Goal: Transaction & Acquisition: Book appointment/travel/reservation

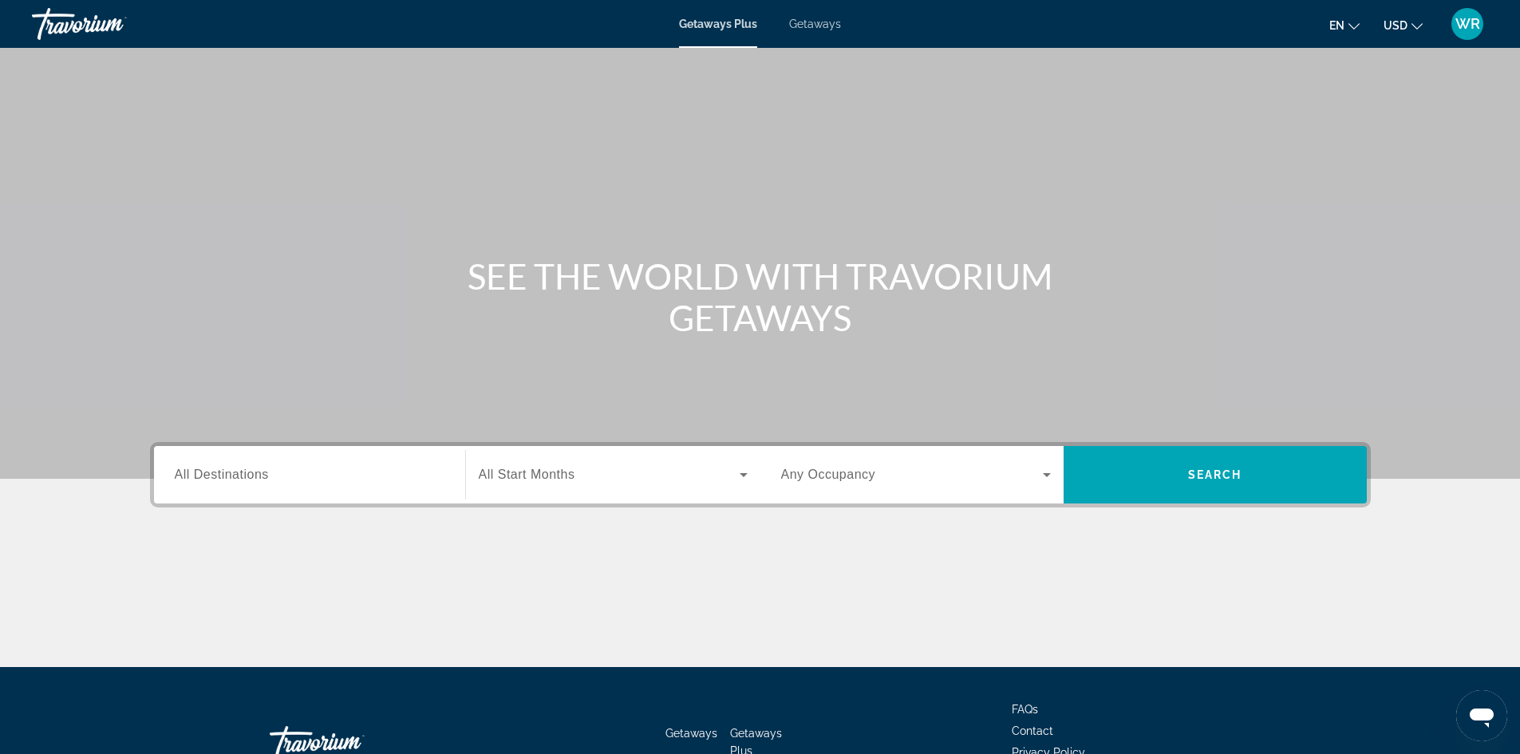
click at [392, 462] on div "Search widget" at bounding box center [310, 474] width 270 height 45
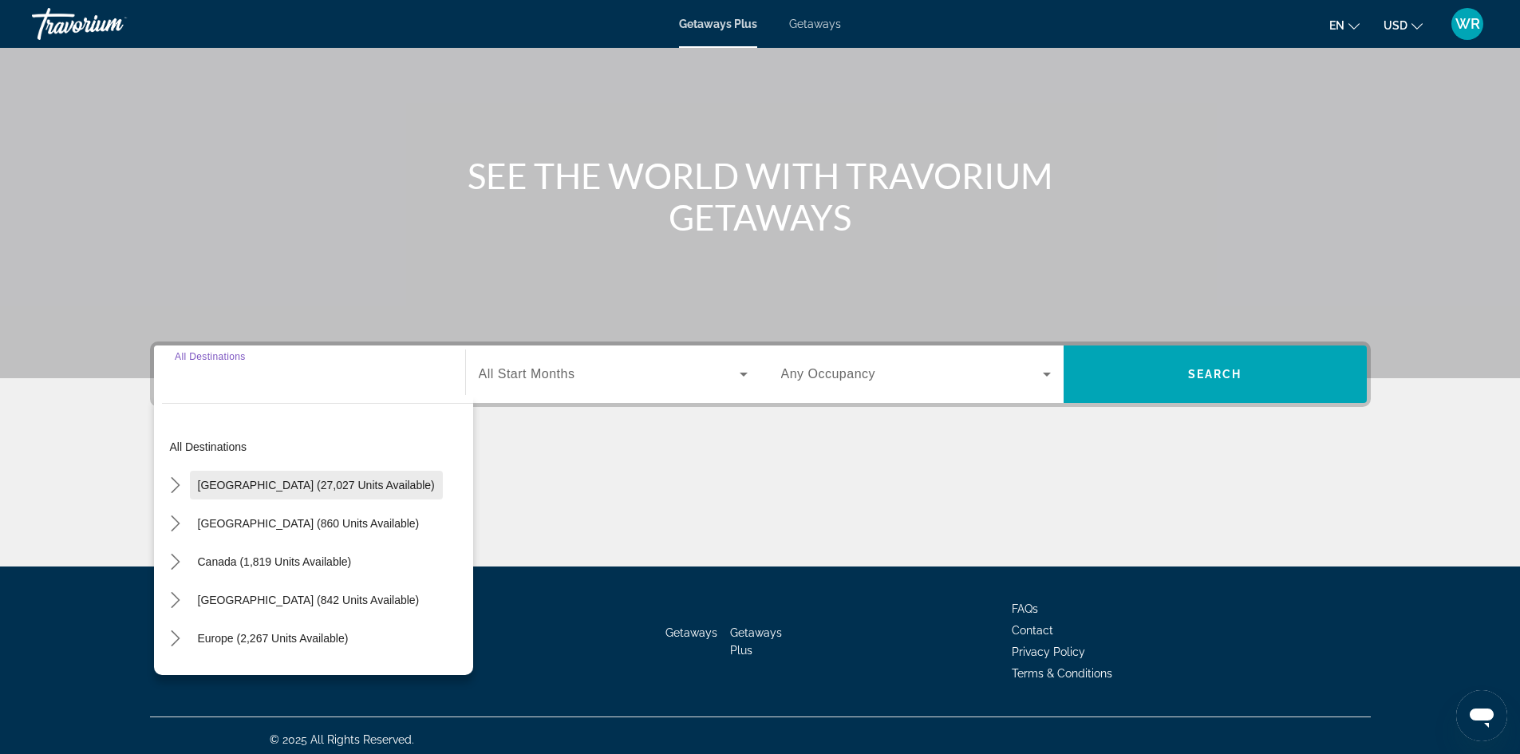
scroll to position [109, 0]
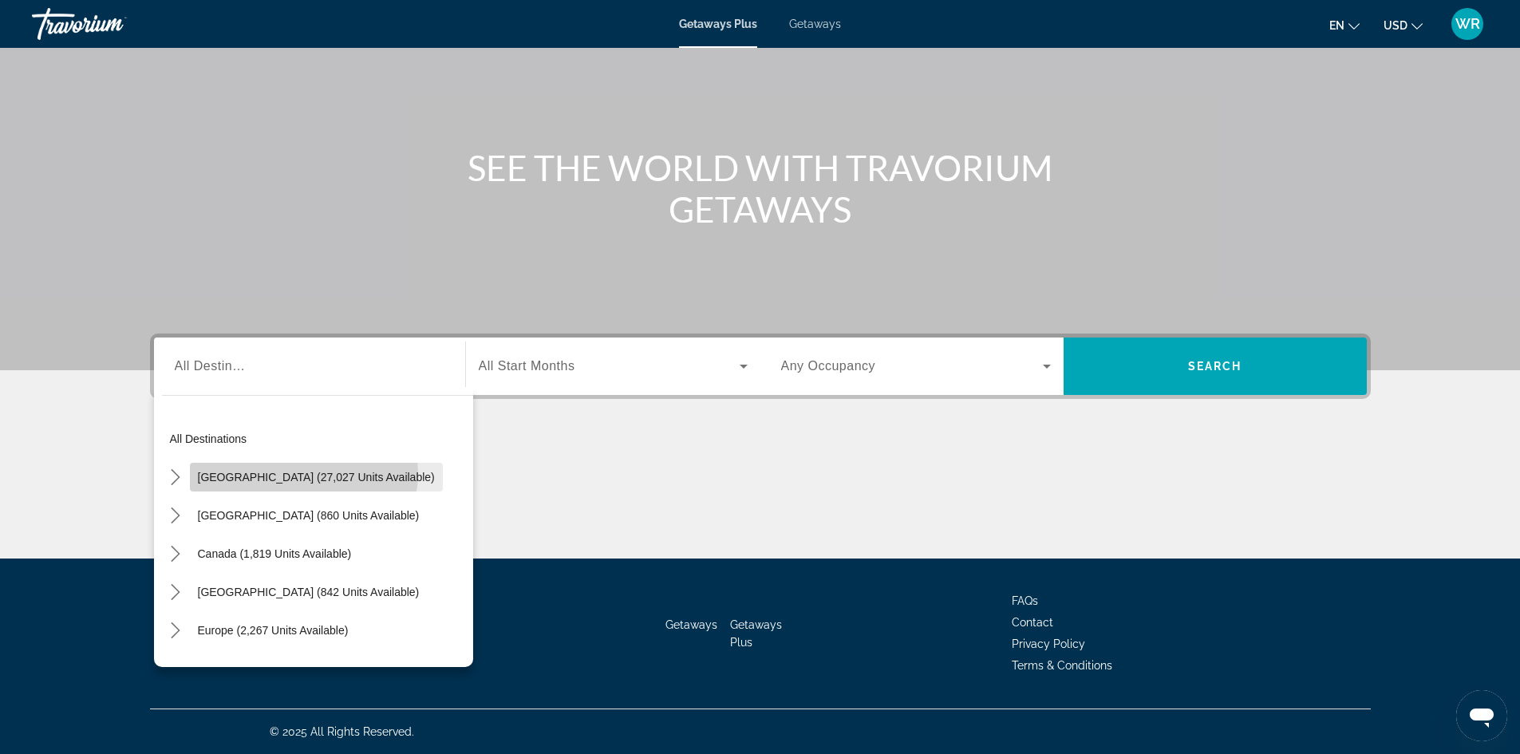
click at [303, 473] on span "[GEOGRAPHIC_DATA] (27,027 units available)" at bounding box center [316, 477] width 237 height 13
type input "**********"
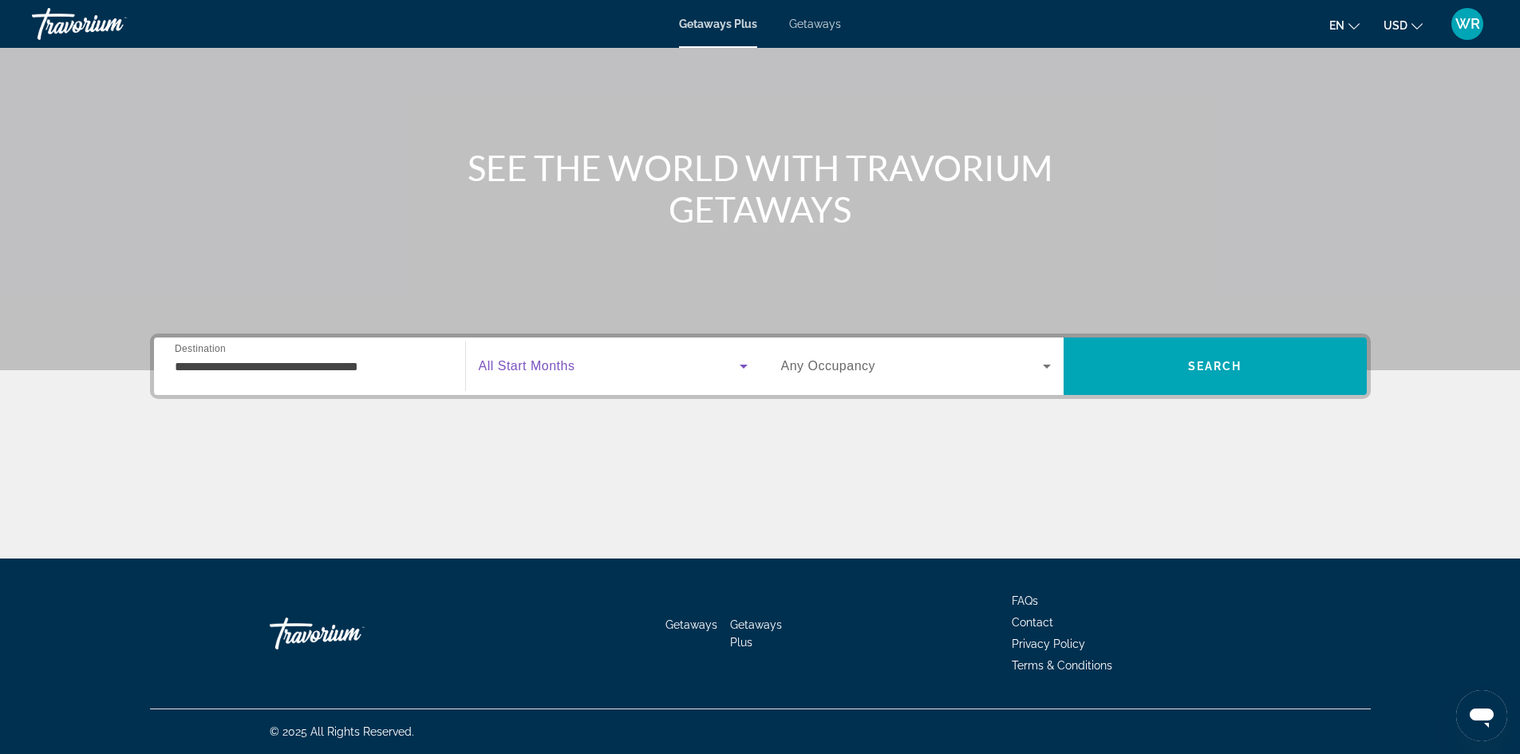
click at [739, 365] on icon "Search widget" at bounding box center [743, 366] width 19 height 19
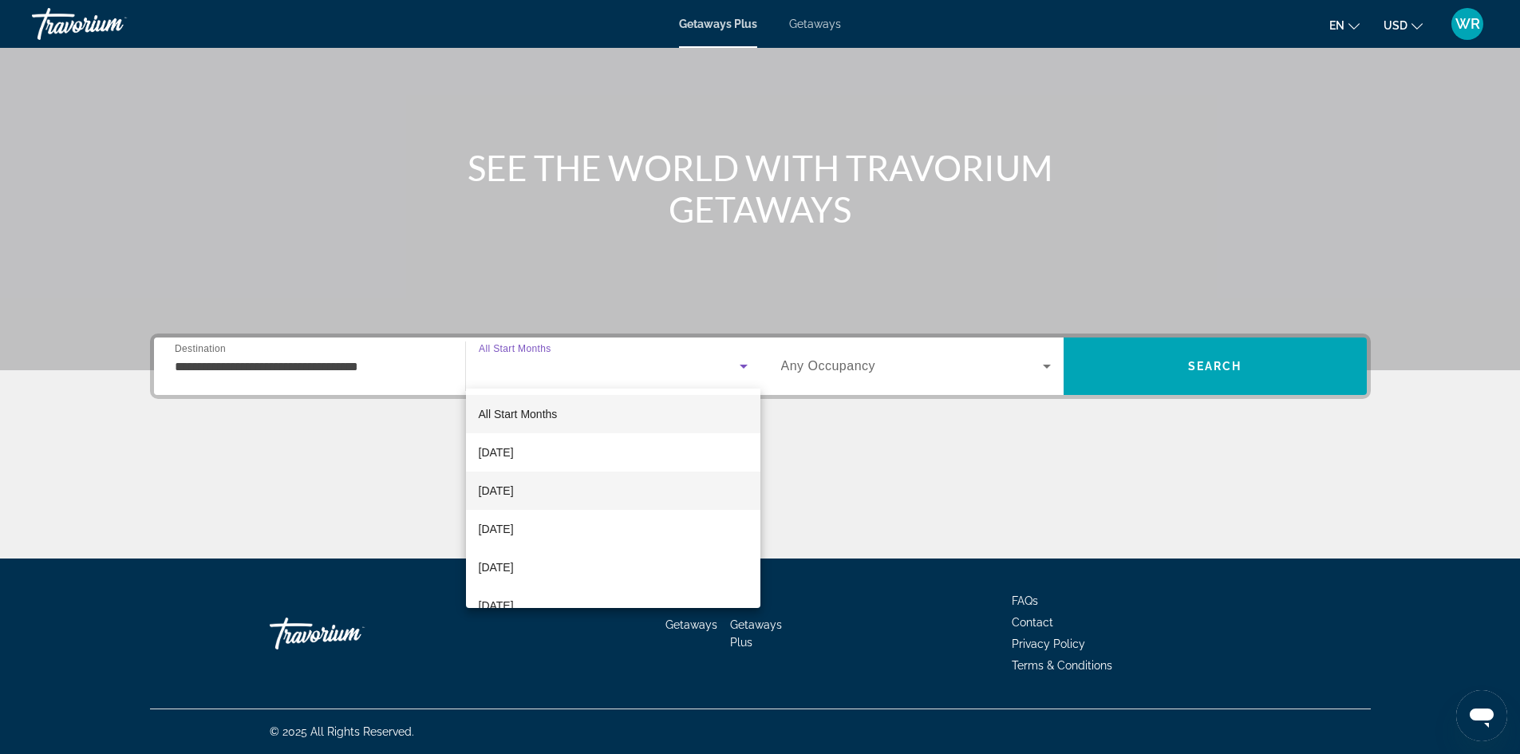
click at [514, 491] on span "[DATE]" at bounding box center [496, 490] width 35 height 19
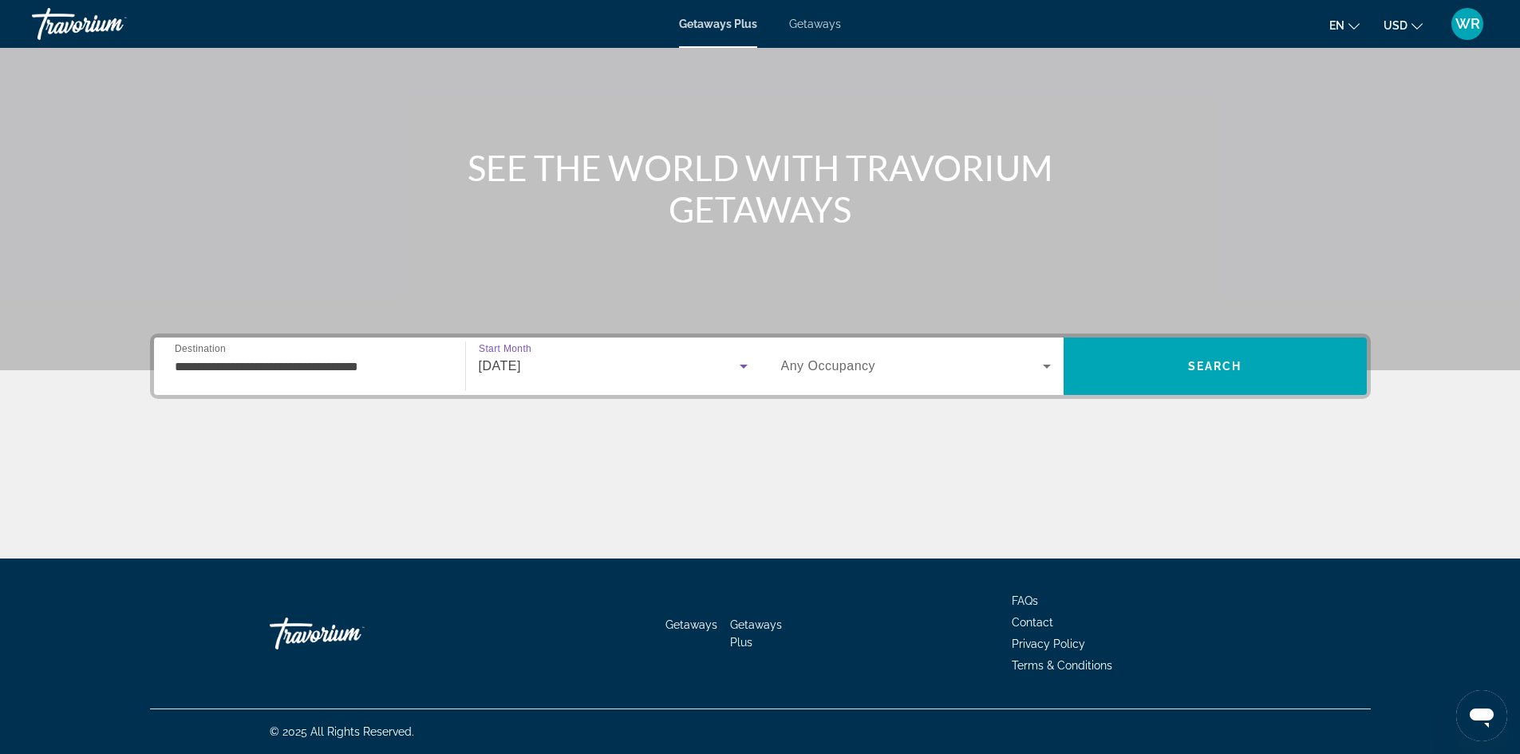
click at [1044, 365] on icon "Search widget" at bounding box center [1047, 367] width 8 height 4
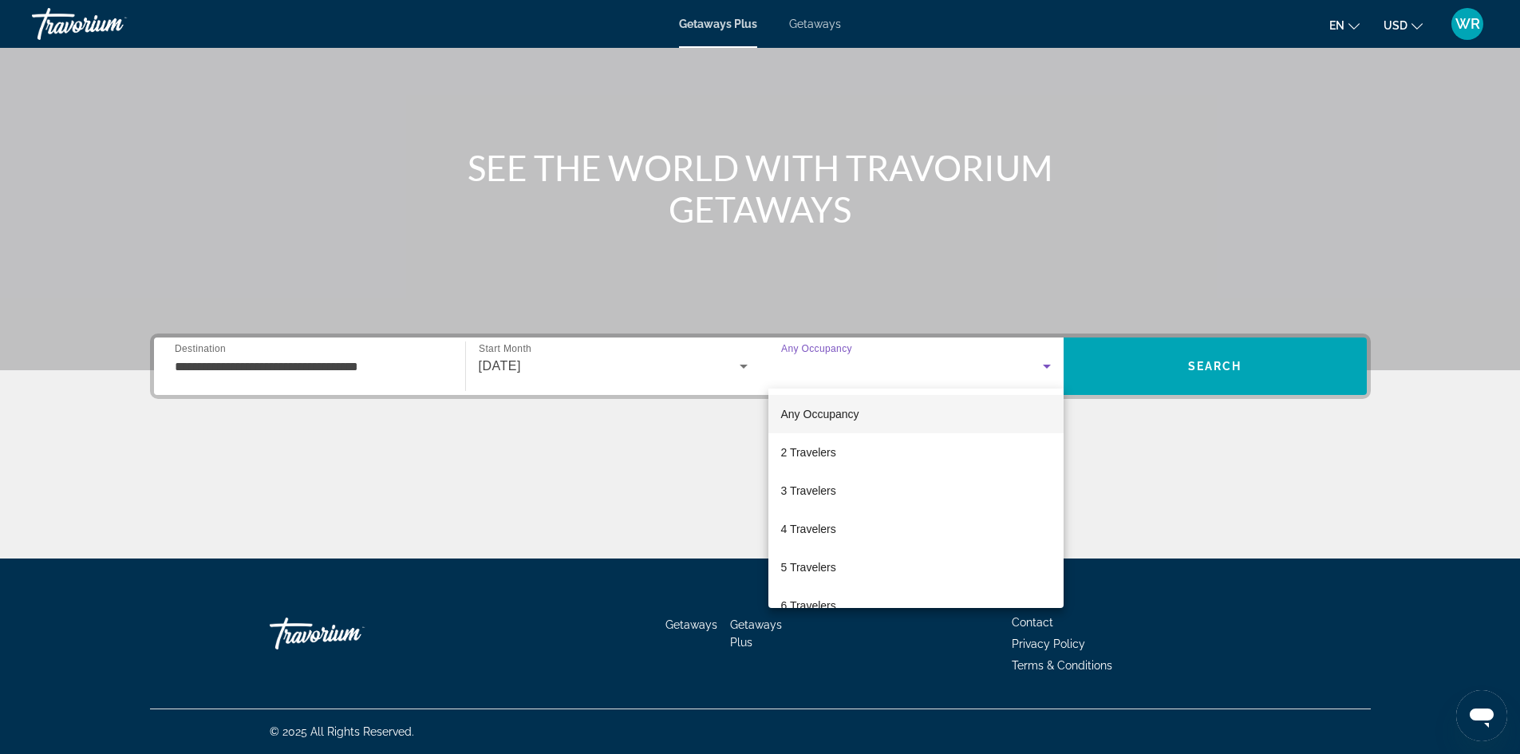
click at [1044, 365] on div at bounding box center [760, 377] width 1520 height 754
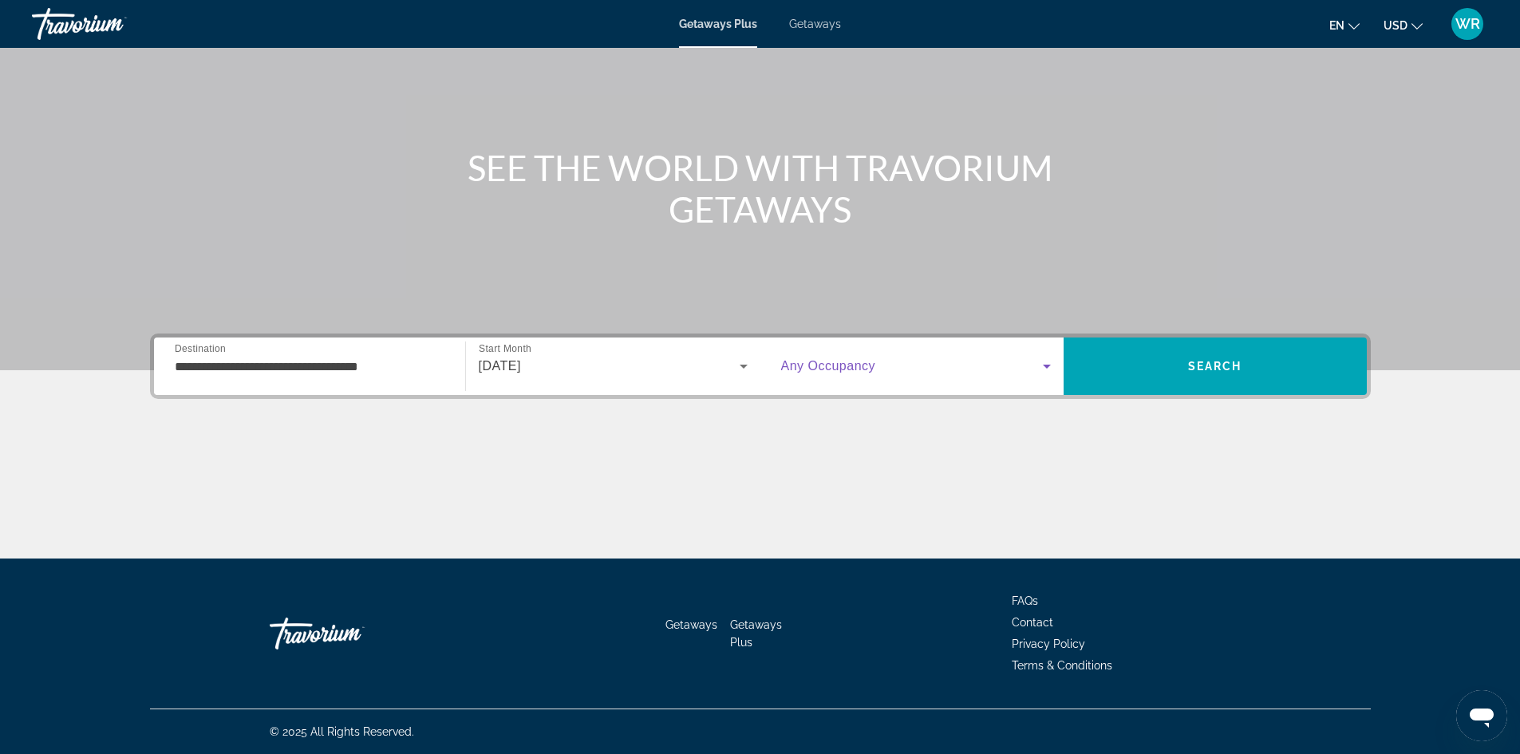
click at [1044, 361] on icon "Search widget" at bounding box center [1046, 366] width 19 height 19
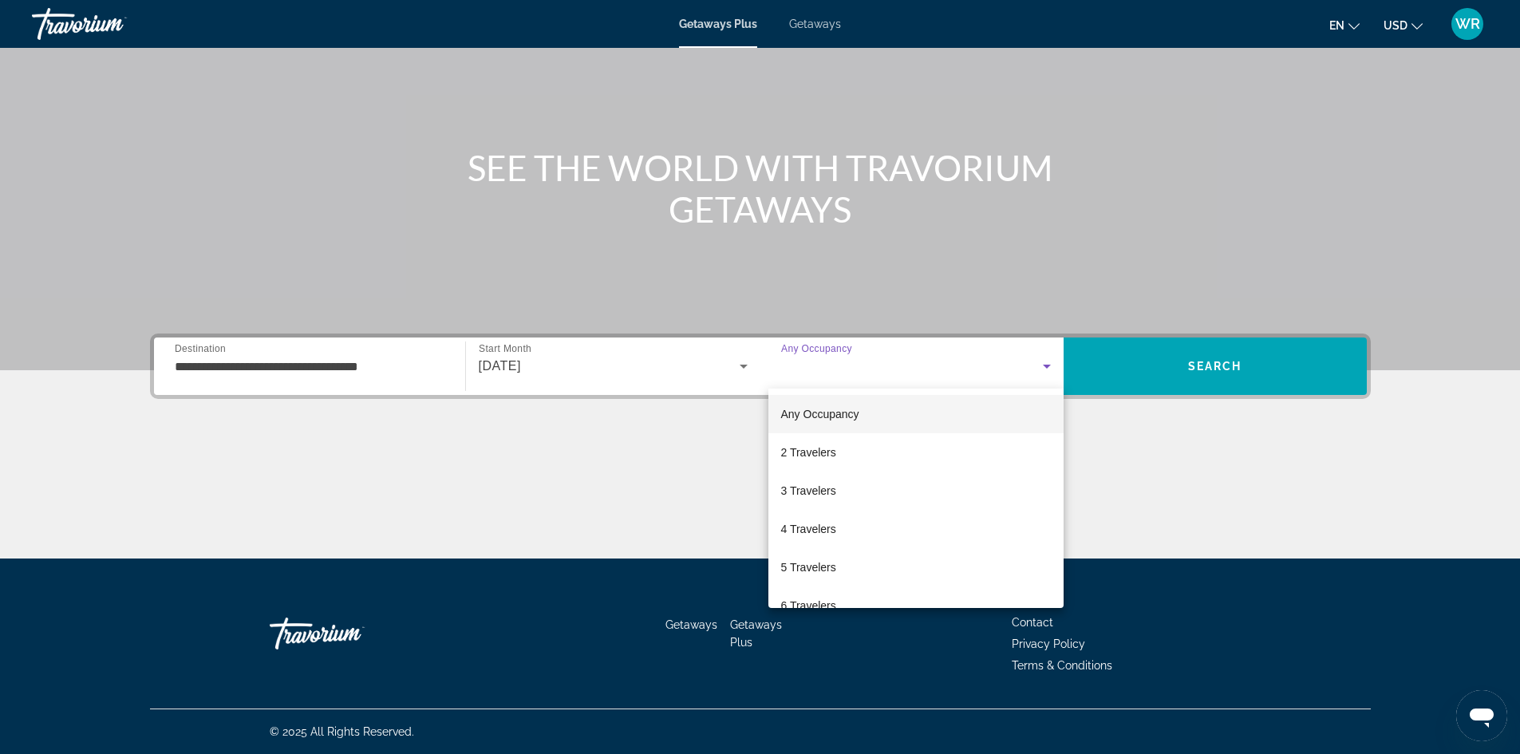
click at [831, 410] on span "Any Occupancy" at bounding box center [820, 414] width 78 height 13
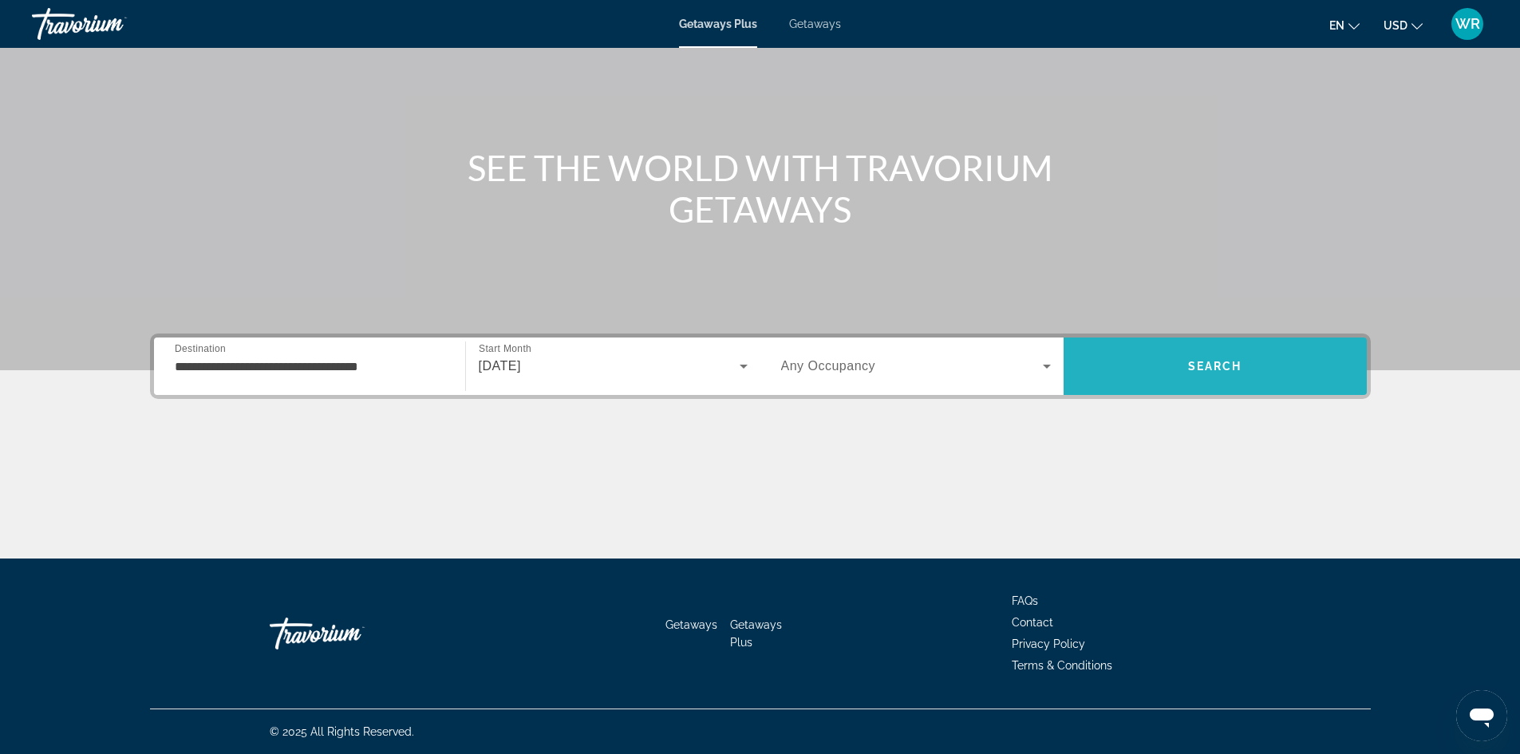
click at [1226, 359] on span "Search" at bounding box center [1215, 366] width 303 height 38
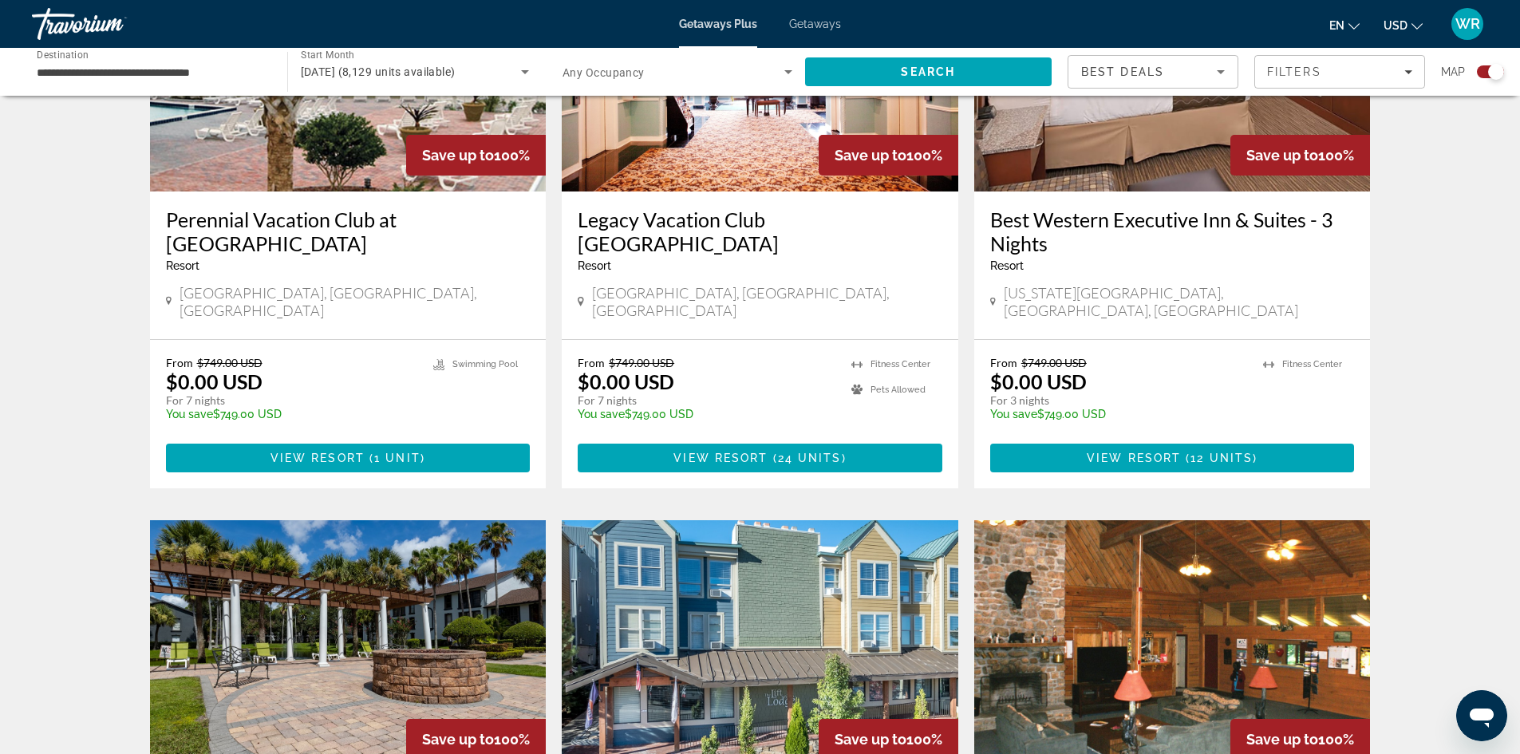
scroll to position [744, 0]
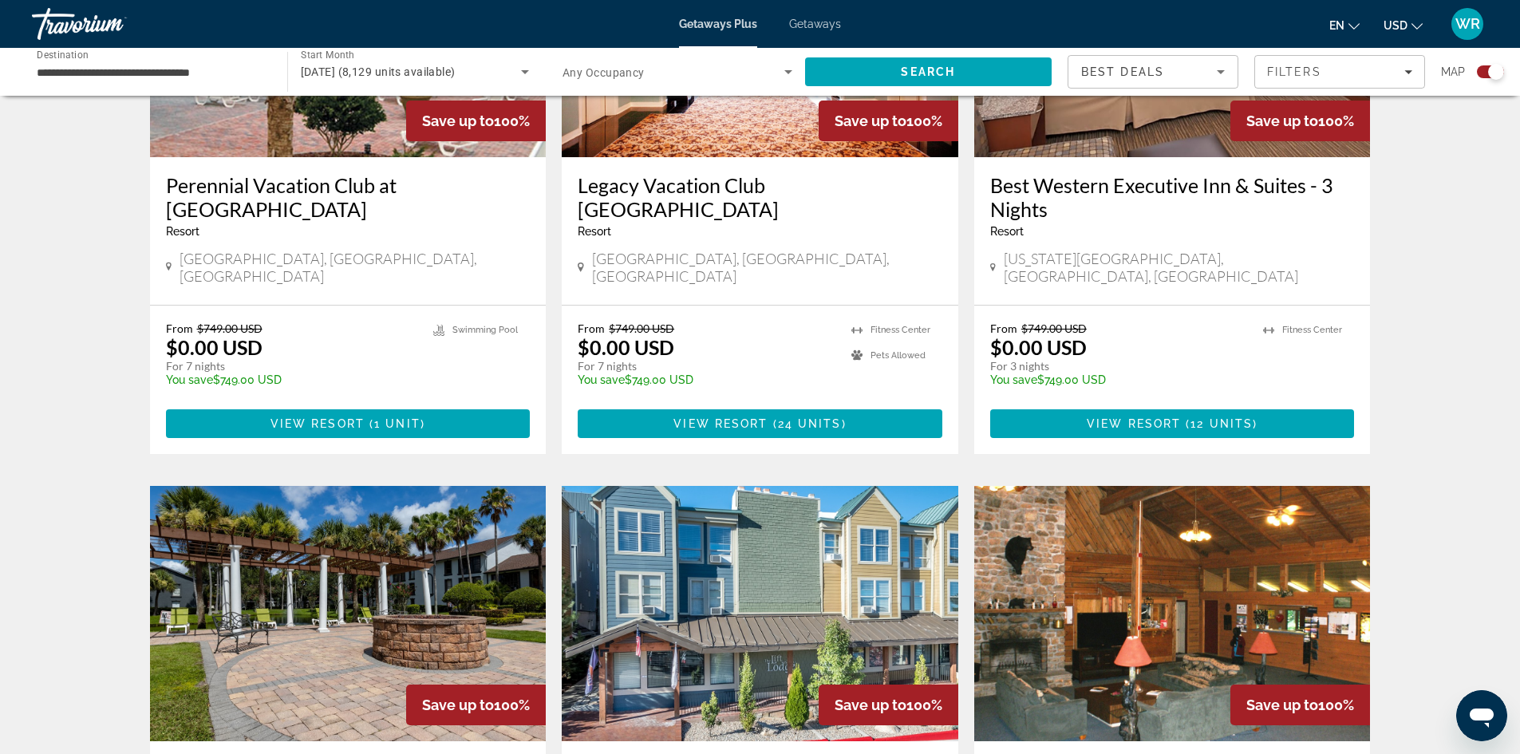
drag, startPoint x: 1515, startPoint y: 373, endPoint x: 1512, endPoint y: 383, distance: 10.1
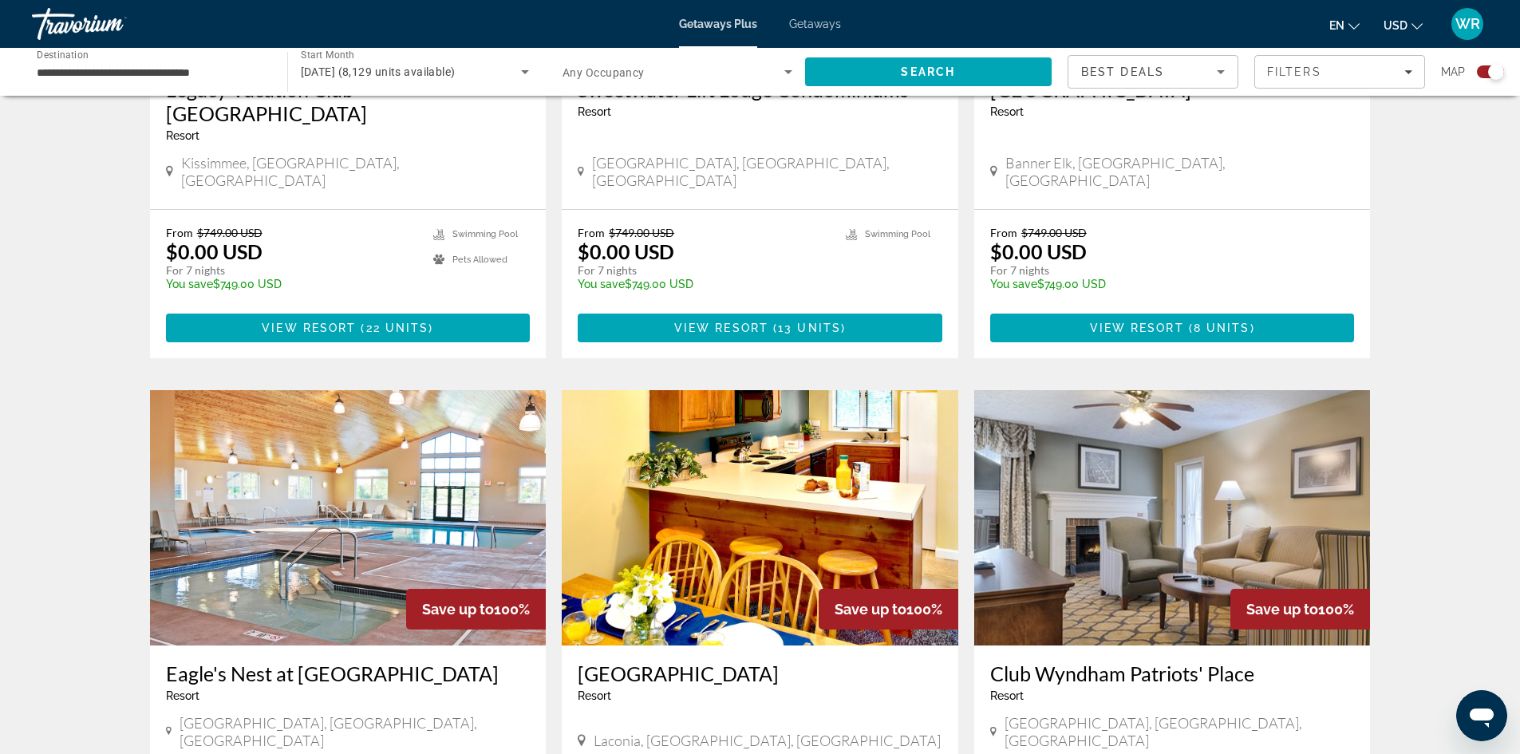
scroll to position [1441, 0]
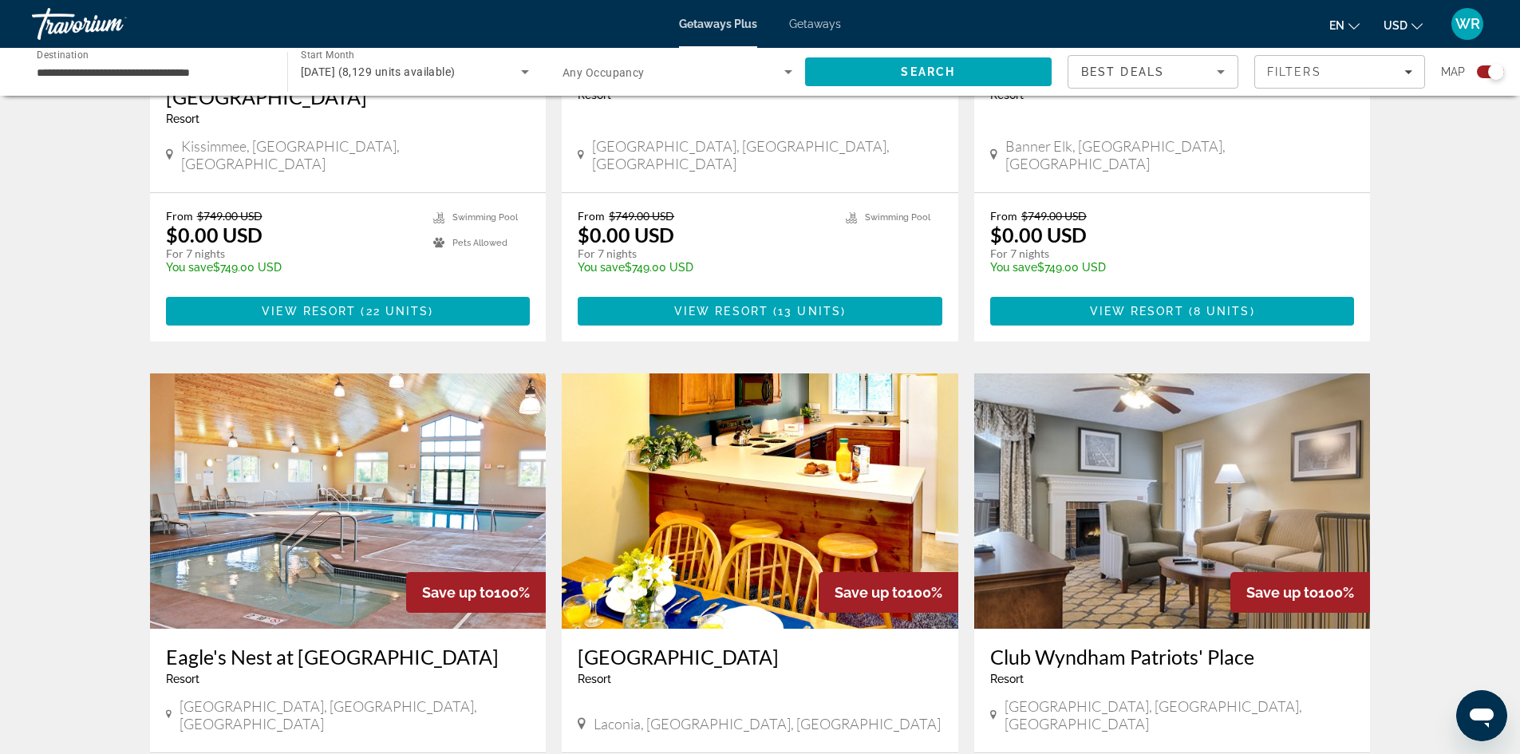
click at [1469, 505] on div "← Move left → Move right ↑ Move up ↓ Move down + Zoom in - Zoom out Home Jump l…" at bounding box center [760, 99] width 1520 height 2856
drag, startPoint x: 1445, startPoint y: 529, endPoint x: 1437, endPoint y: 525, distance: 8.9
click at [1443, 530] on div "← Move left → Move right ↑ Move up ↓ Move down + Zoom in - Zoom out Home Jump l…" at bounding box center [760, 99] width 1520 height 2856
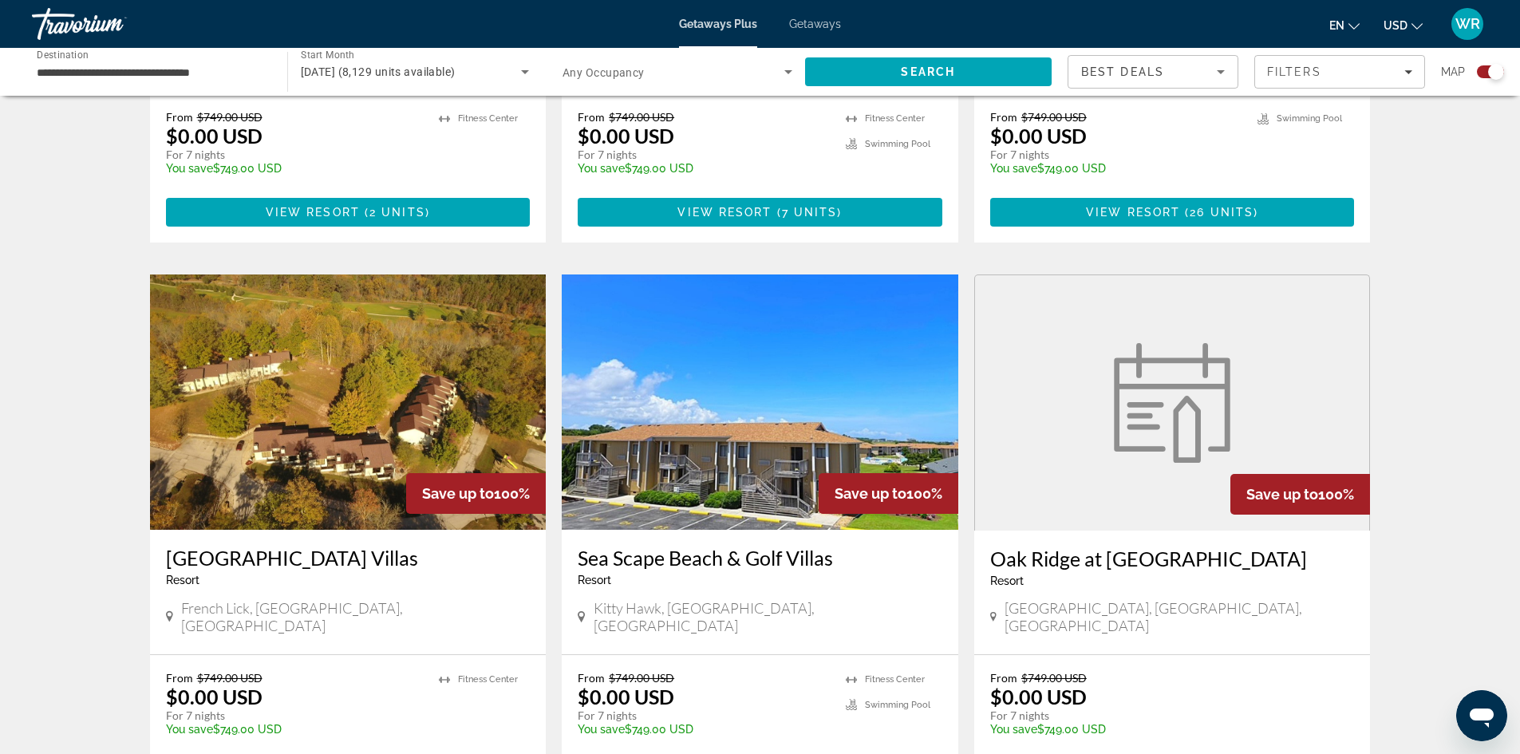
drag, startPoint x: 1510, startPoint y: 661, endPoint x: 1528, endPoint y: 686, distance: 30.8
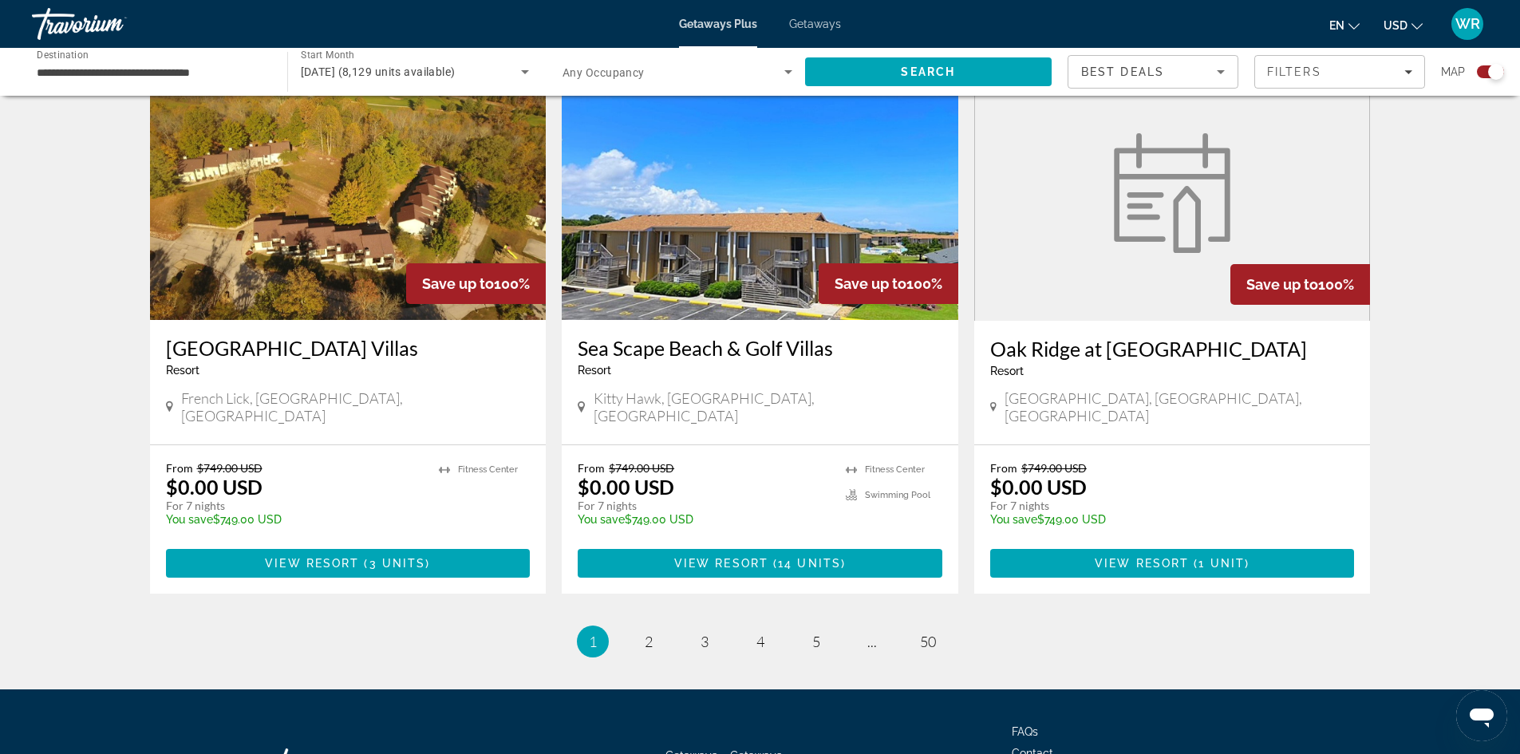
scroll to position [2347, 0]
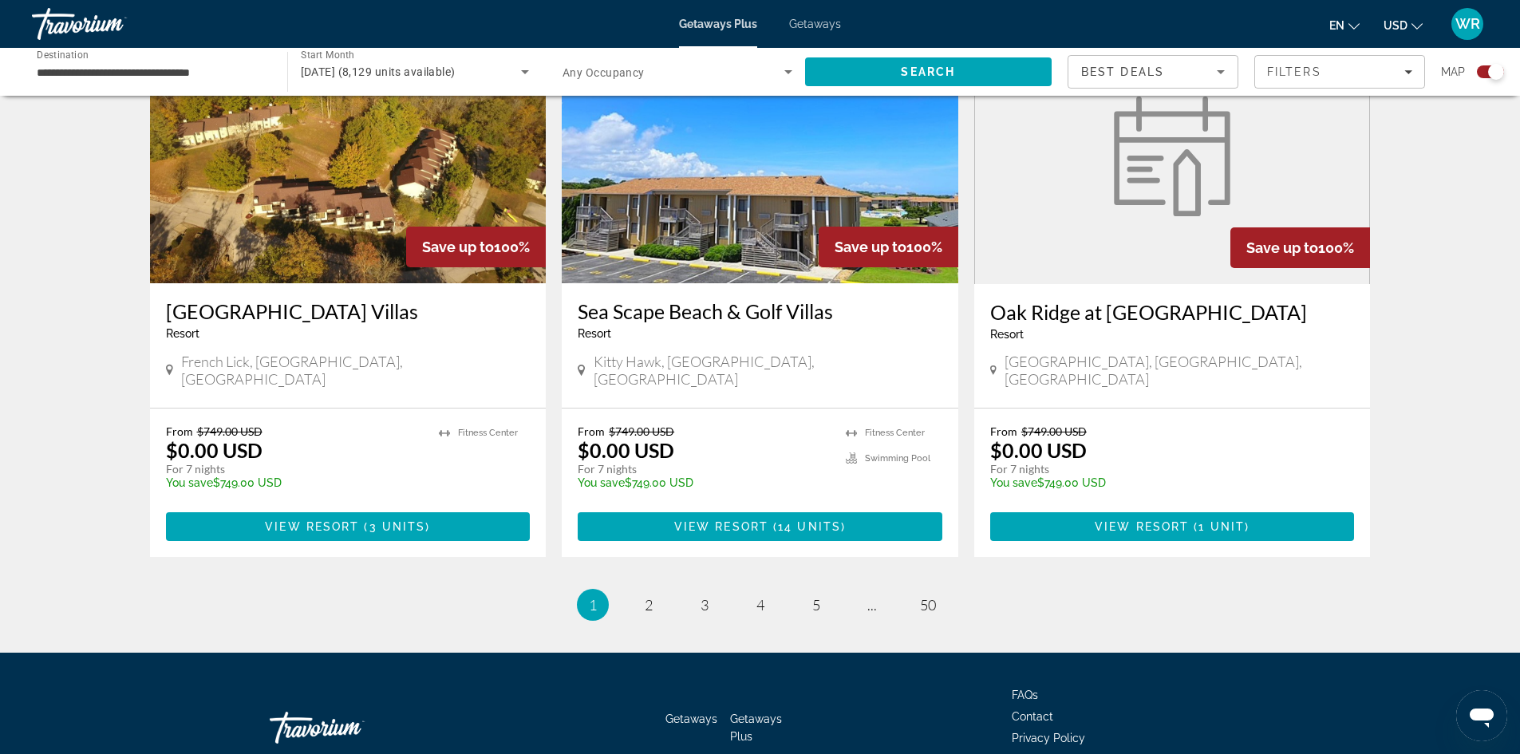
click at [713, 66] on span "Search widget" at bounding box center [674, 71] width 222 height 19
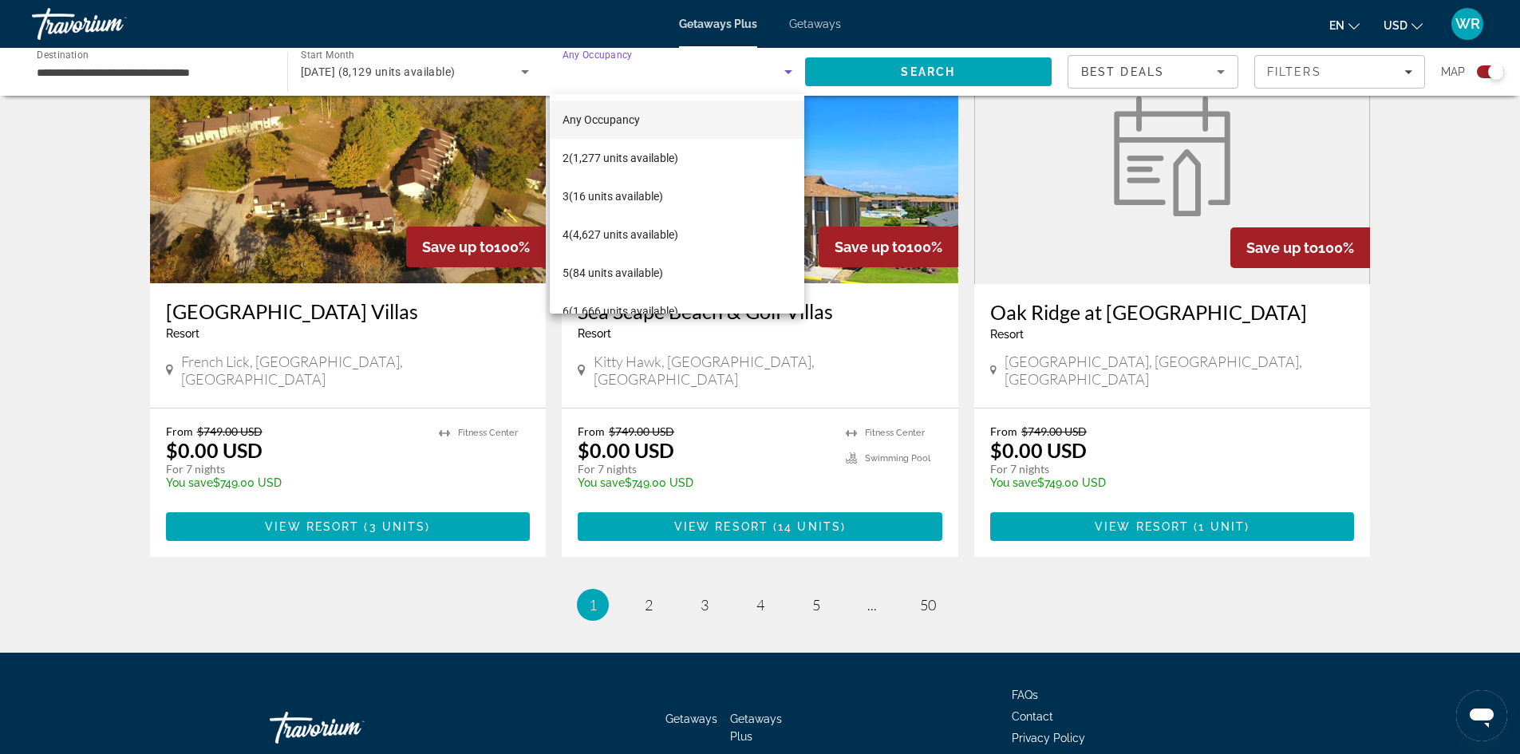
scroll to position [1688, 0]
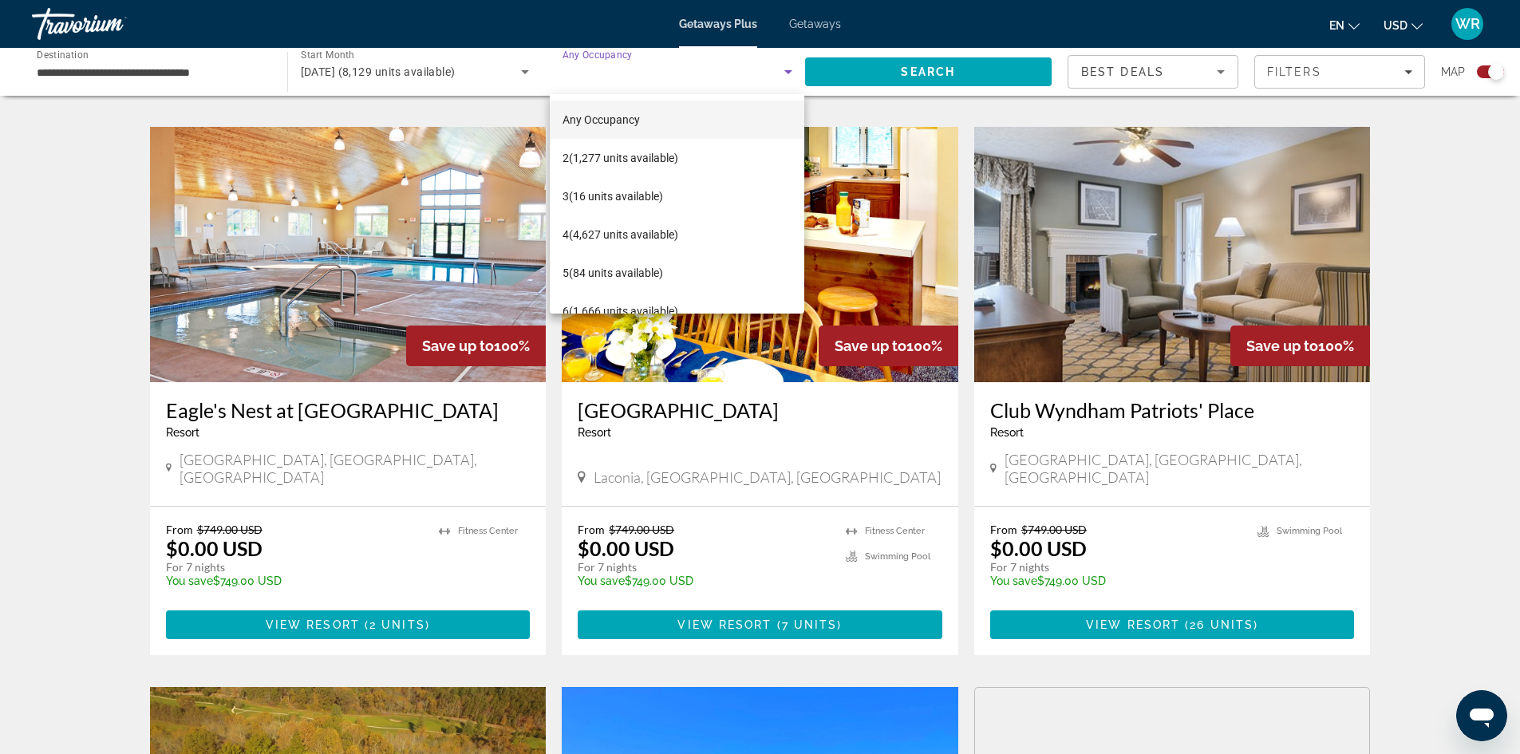
drag, startPoint x: 1505, startPoint y: 33, endPoint x: 1504, endPoint y: 15, distance: 17.6
click at [1504, 22] on div at bounding box center [760, 377] width 1520 height 754
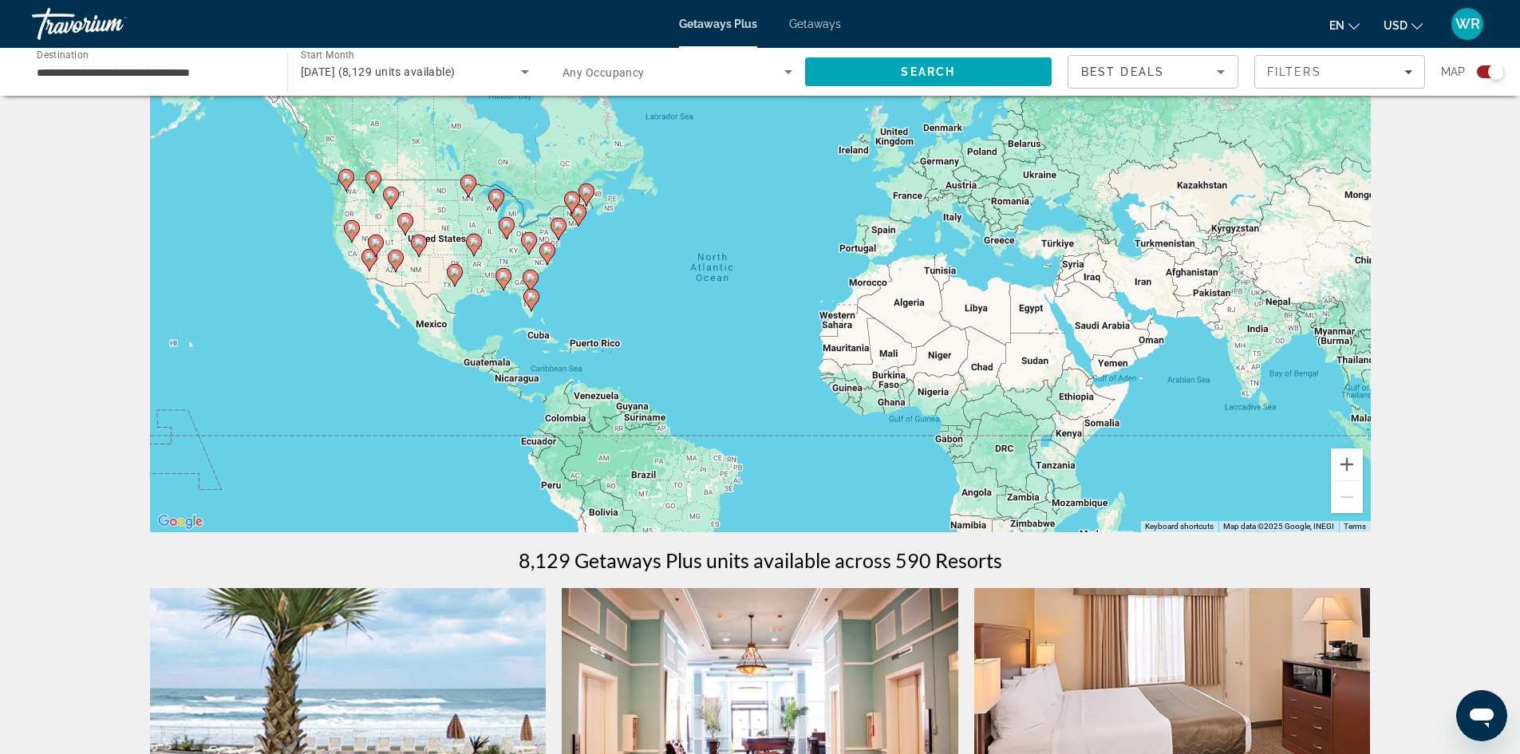
scroll to position [0, 0]
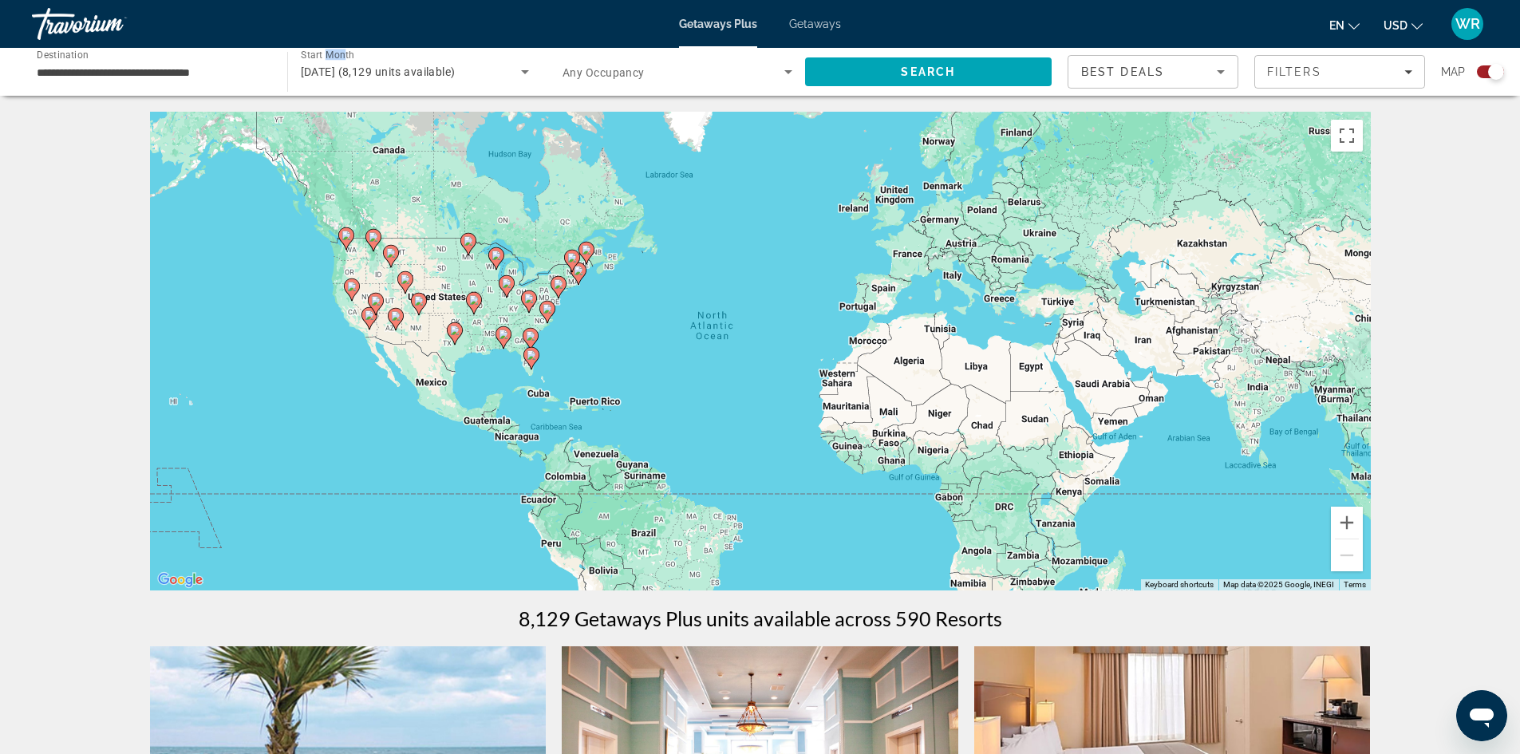
click at [326, 51] on span "Start Month" at bounding box center [327, 54] width 53 height 11
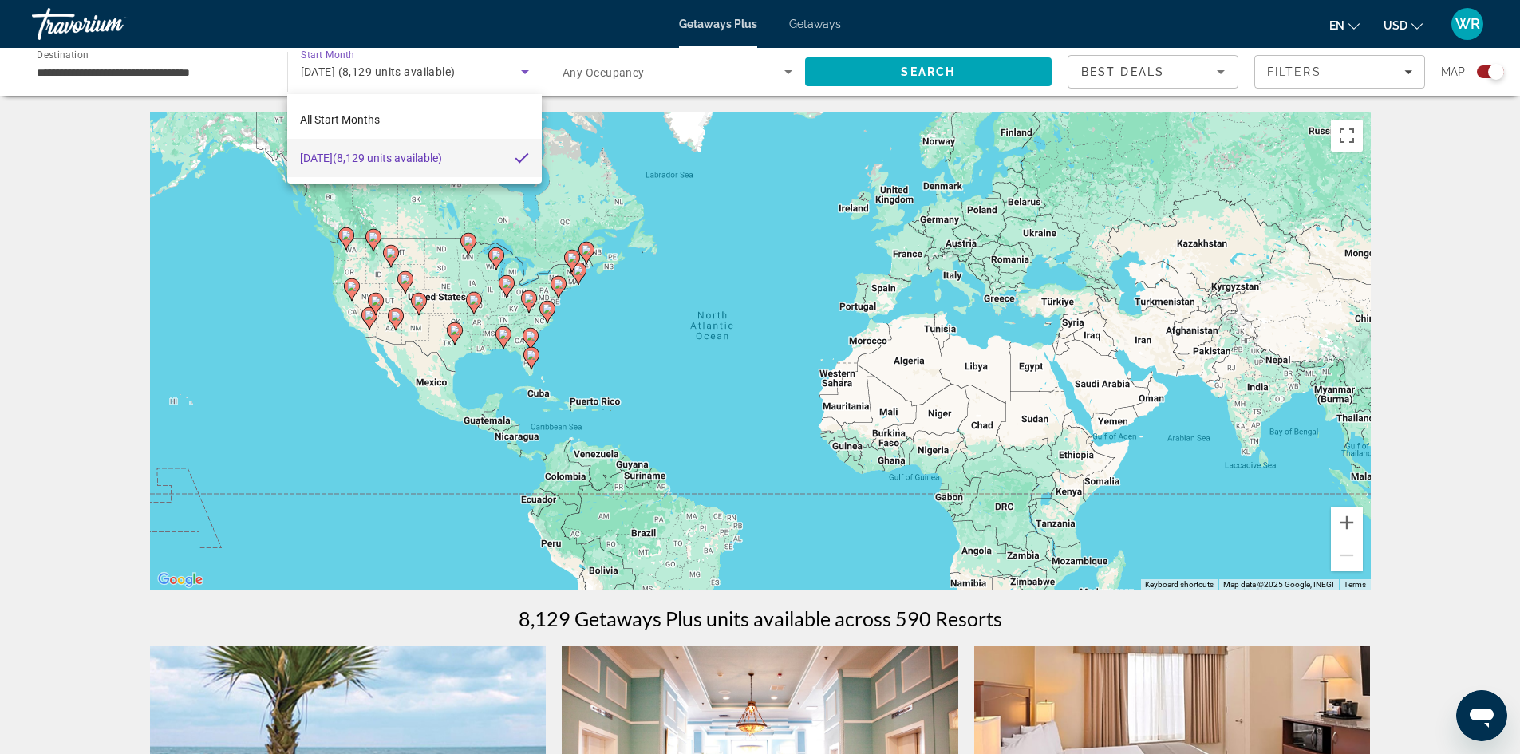
click at [23, 120] on div at bounding box center [760, 377] width 1520 height 754
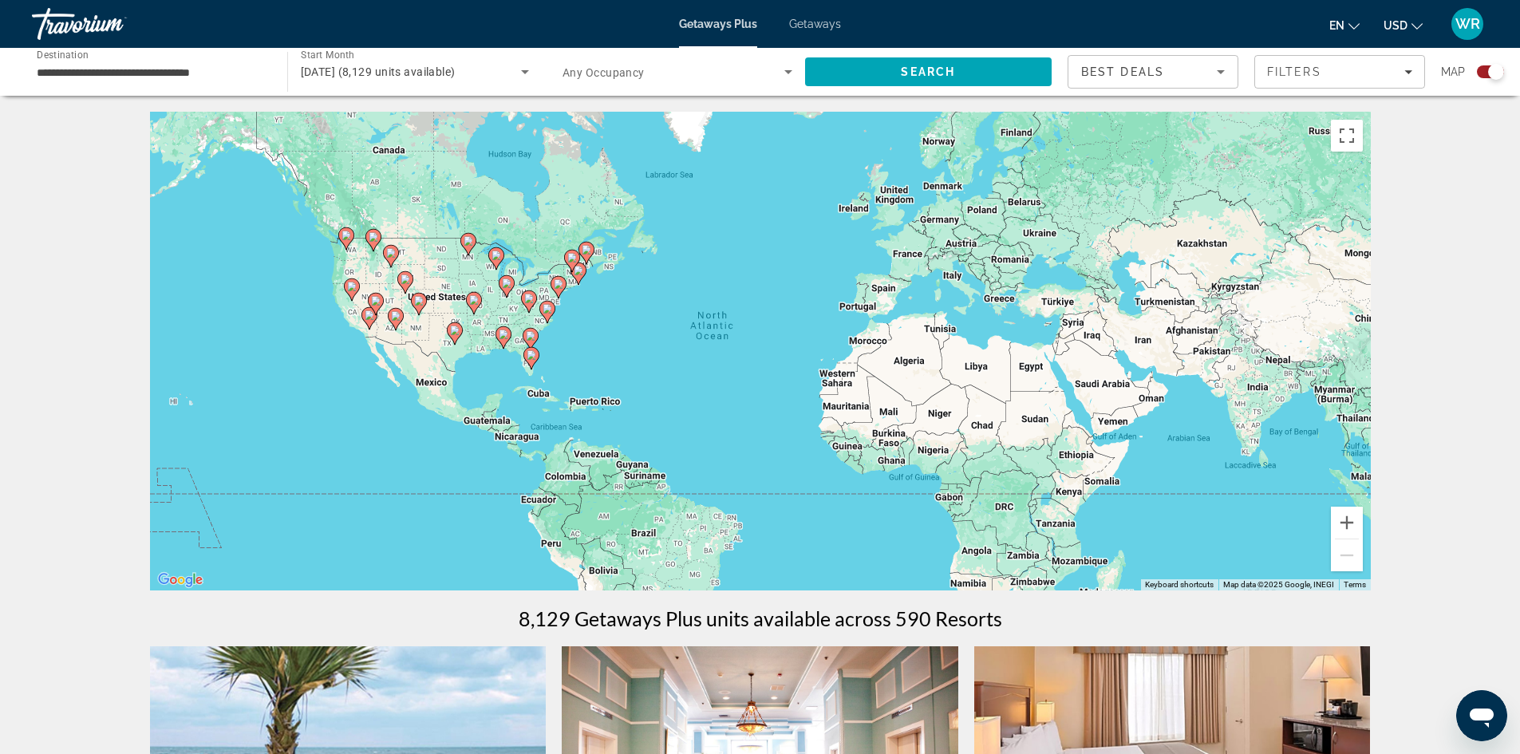
click at [356, 25] on div "Getaways Plus Getaways en English Español Français Italiano Português русский U…" at bounding box center [760, 23] width 1520 height 41
click at [648, 34] on div "Getaways Plus Getaways en English Español Français Italiano Português русский U…" at bounding box center [760, 23] width 1520 height 41
click at [684, 33] on div "Getaways Plus Getaways en English Español Français Italiano Português русский U…" at bounding box center [760, 23] width 1520 height 41
click at [822, 22] on span "Getaways" at bounding box center [815, 24] width 52 height 13
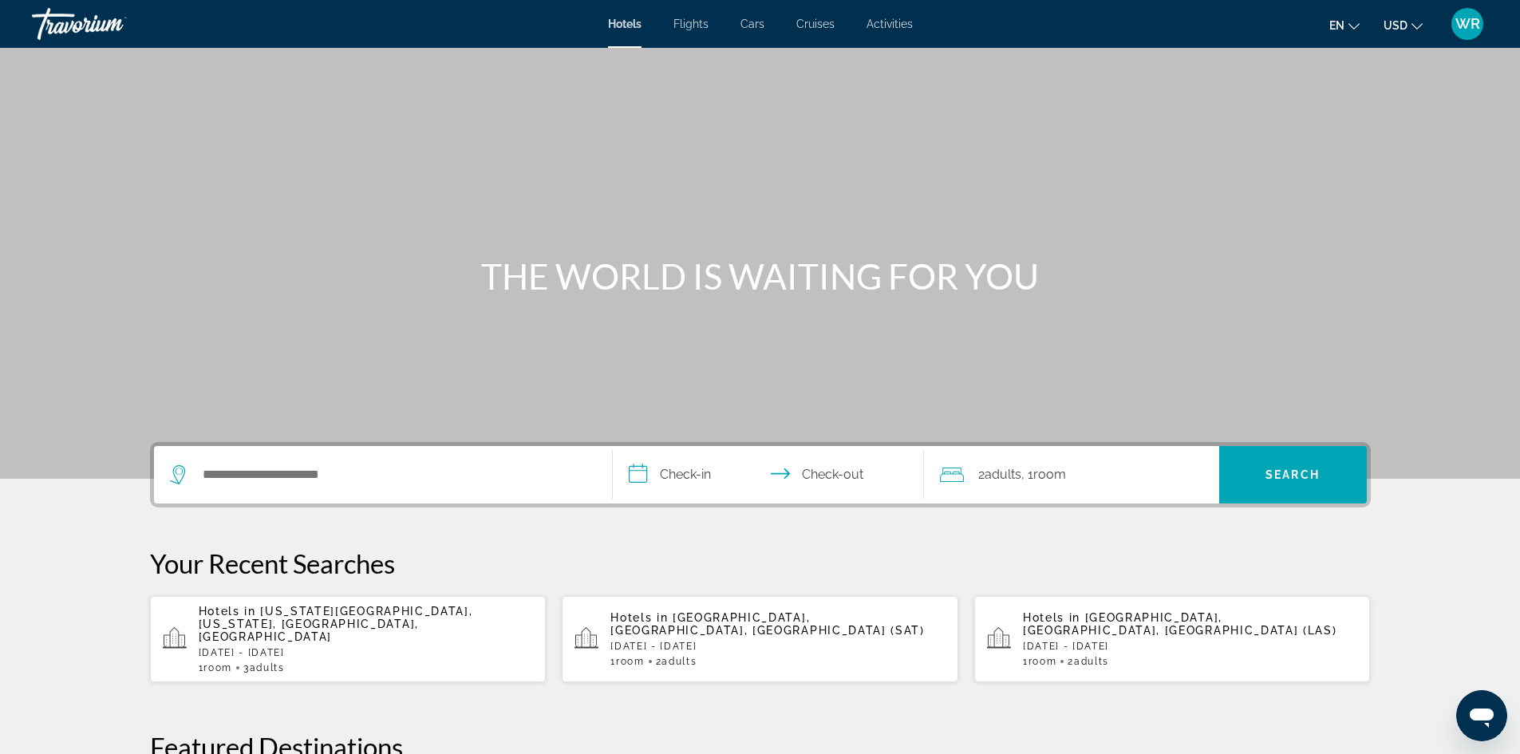
drag, startPoint x: 293, startPoint y: 488, endPoint x: 259, endPoint y: 468, distance: 39.4
click at [292, 488] on div "Search widget" at bounding box center [383, 474] width 426 height 57
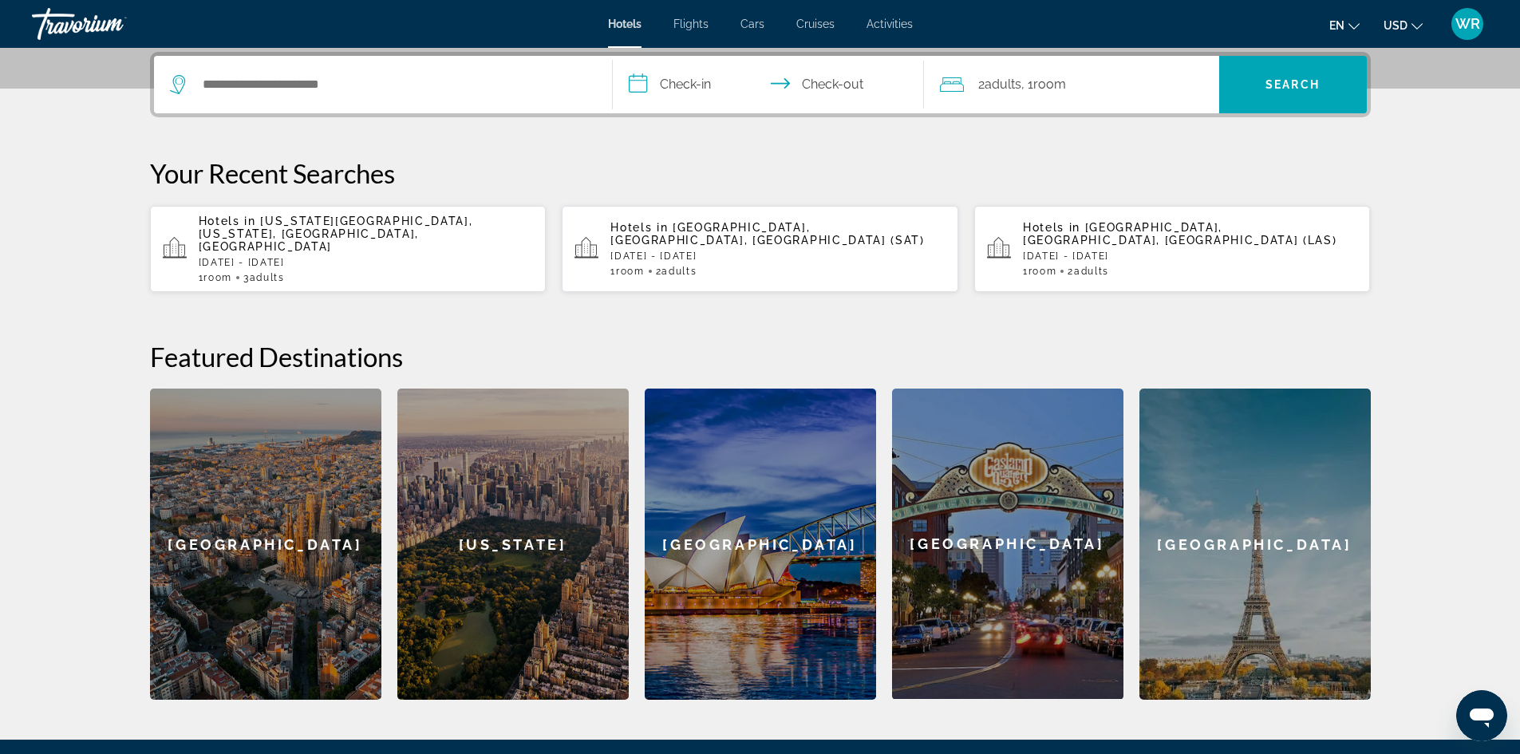
scroll to position [394, 0]
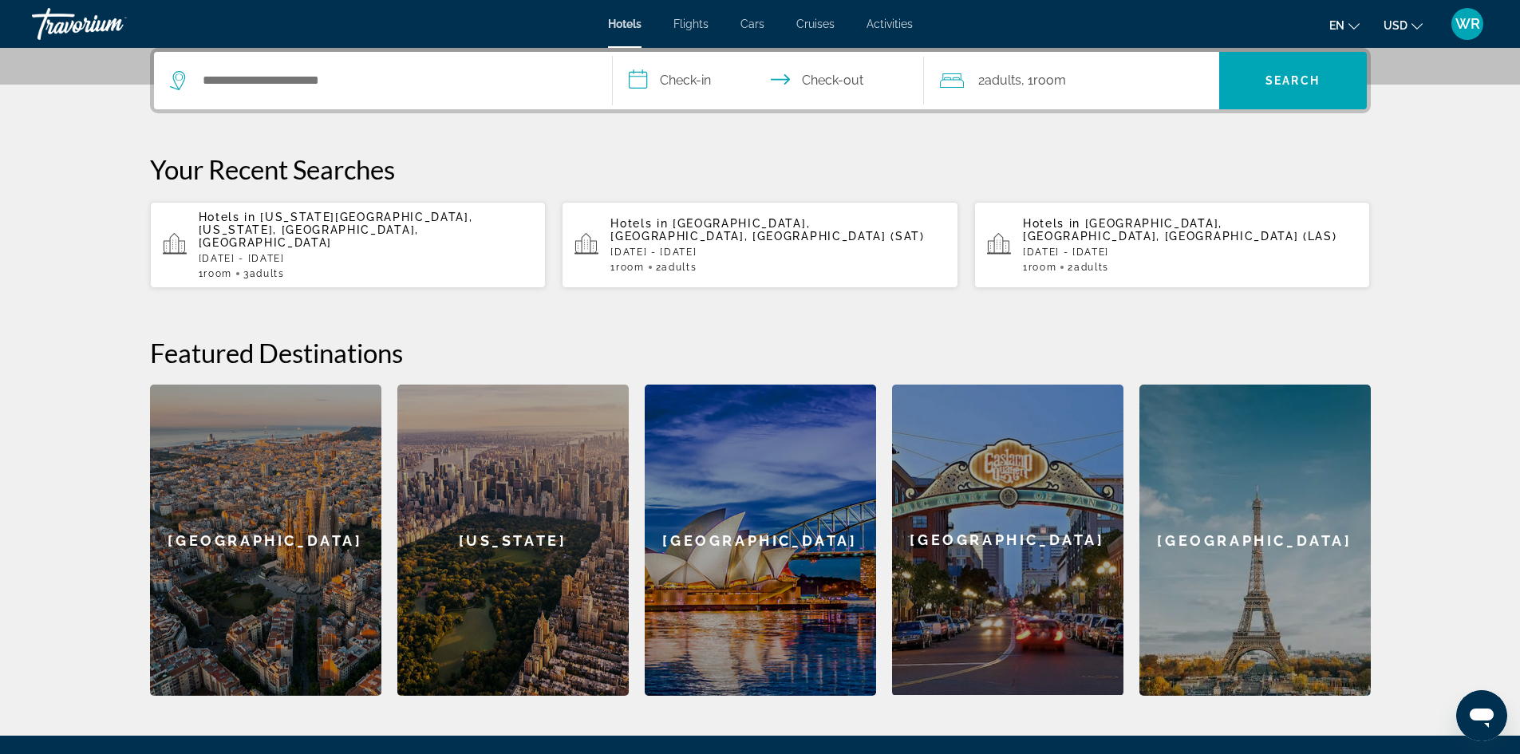
click at [398, 253] on p "Fri, 10 Oct - Mon, 13 Oct" at bounding box center [366, 258] width 335 height 11
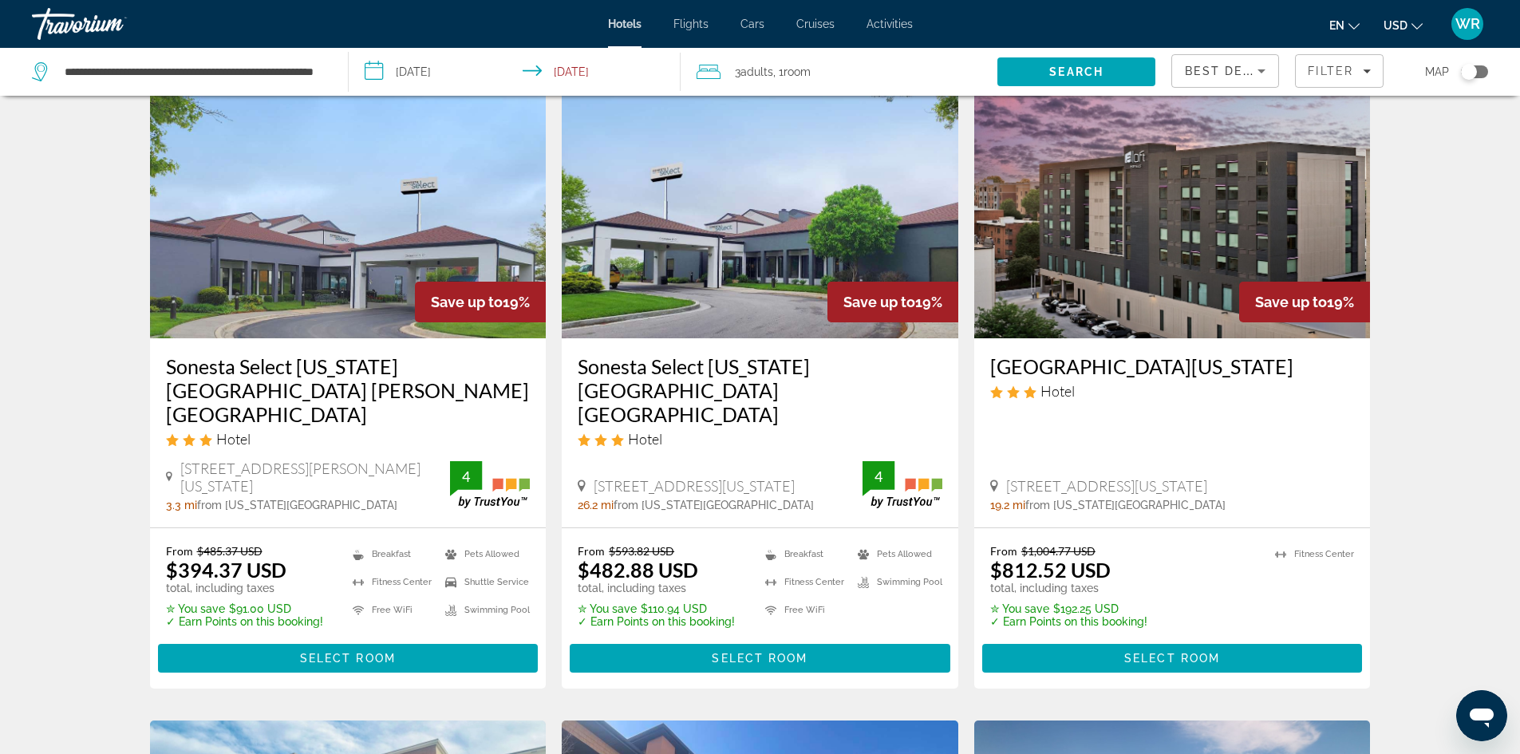
scroll to position [1977, 0]
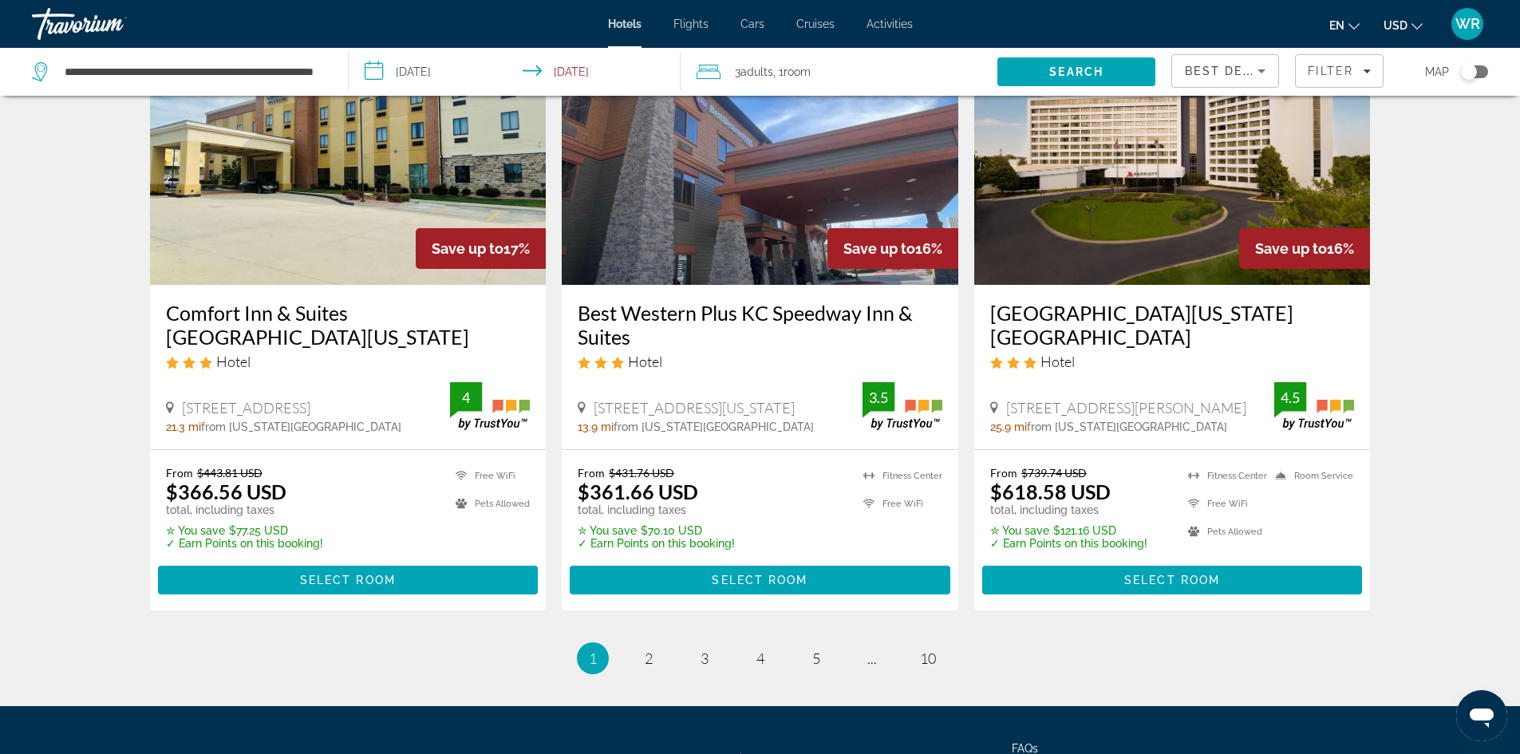
scroll to position [2063, 0]
